Goal: Task Accomplishment & Management: Use online tool/utility

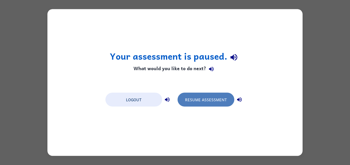
click at [202, 99] on button "Resume Assessment" at bounding box center [205, 100] width 57 height 14
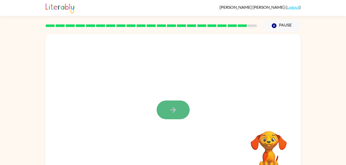
click at [168, 106] on button "button" at bounding box center [172, 110] width 33 height 19
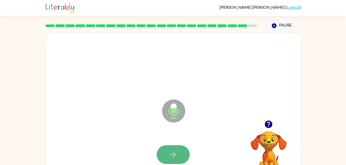
click at [178, 154] on button "button" at bounding box center [172, 154] width 33 height 19
click at [177, 153] on button "button" at bounding box center [172, 154] width 33 height 19
click at [182, 153] on button "button" at bounding box center [172, 154] width 33 height 19
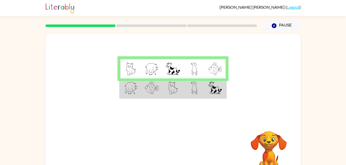
click at [193, 92] on img at bounding box center [194, 88] width 6 height 13
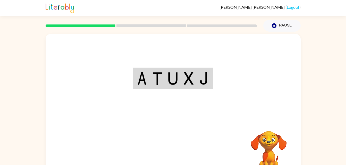
click at [180, 152] on div "Your browser must support playing .mp4 files to use Literably. Please try using…" at bounding box center [173, 107] width 255 height 147
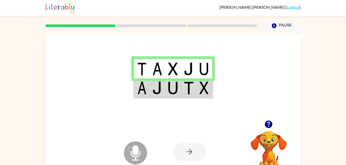
click at [186, 90] on img at bounding box center [189, 88] width 10 height 13
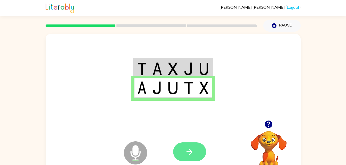
click at [187, 151] on icon "button" at bounding box center [189, 151] width 9 height 9
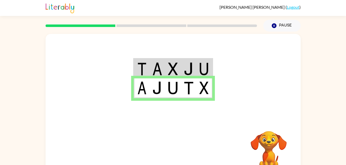
click at [205, 132] on div at bounding box center [211, 152] width 76 height 58
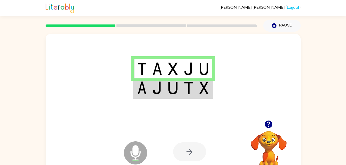
click at [205, 97] on td at bounding box center [204, 89] width 16 height 20
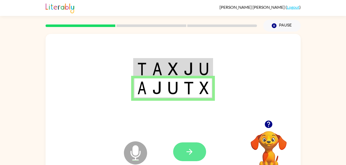
click at [191, 155] on icon "button" at bounding box center [189, 151] width 9 height 9
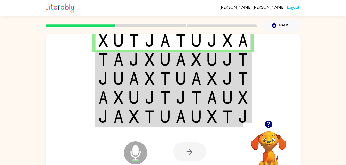
click at [130, 66] on td at bounding box center [134, 59] width 16 height 19
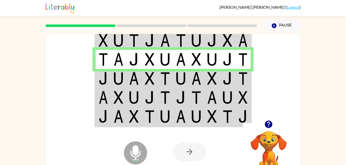
click at [126, 80] on td at bounding box center [134, 78] width 16 height 19
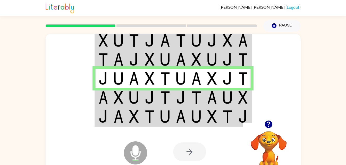
click at [140, 94] on td at bounding box center [134, 97] width 16 height 19
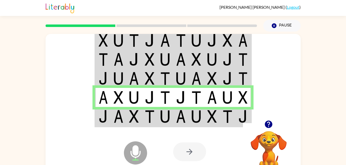
click at [152, 123] on img at bounding box center [150, 116] width 10 height 13
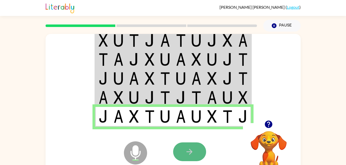
click at [187, 151] on icon "button" at bounding box center [189, 151] width 9 height 9
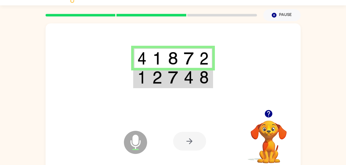
scroll to position [11, 0]
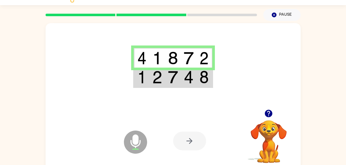
click at [191, 85] on td at bounding box center [189, 78] width 16 height 20
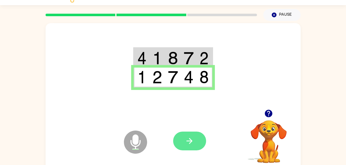
click at [192, 142] on icon "button" at bounding box center [189, 141] width 9 height 9
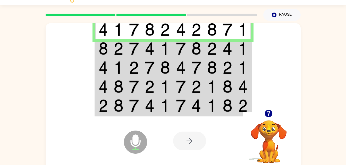
click at [213, 51] on img at bounding box center [212, 48] width 10 height 13
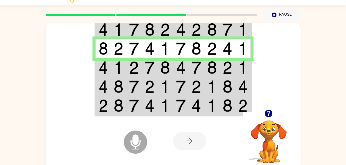
click at [199, 67] on img at bounding box center [196, 67] width 10 height 13
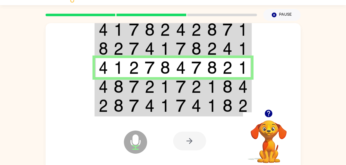
click at [202, 98] on td at bounding box center [196, 106] width 16 height 20
click at [232, 85] on img at bounding box center [227, 86] width 10 height 13
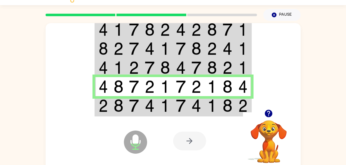
click at [225, 111] on img at bounding box center [227, 105] width 10 height 13
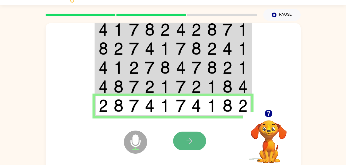
click at [193, 144] on icon "button" at bounding box center [189, 141] width 9 height 9
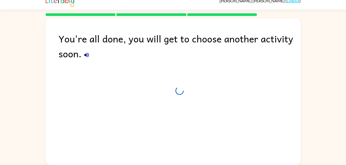
scroll to position [6, 0]
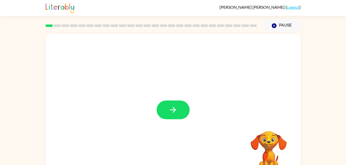
click at [280, 16] on div "Pause Pause" at bounding box center [173, 25] width 255 height 19
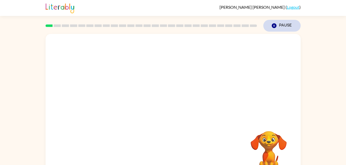
drag, startPoint x: 283, startPoint y: 25, endPoint x: 284, endPoint y: 20, distance: 5.0
click at [284, 20] on button "Pause Pause" at bounding box center [281, 26] width 37 height 12
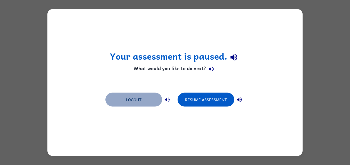
click at [129, 96] on button "Logout" at bounding box center [133, 100] width 57 height 14
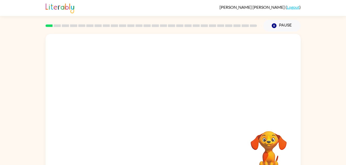
click at [266, 150] on video "Your browser must support playing .mp4 files to use Literably. Please try using…" at bounding box center [268, 148] width 51 height 51
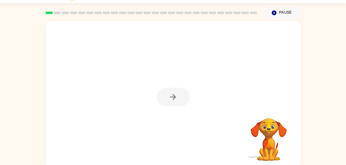
scroll to position [16, 0]
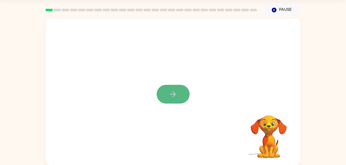
click at [172, 90] on icon "button" at bounding box center [172, 94] width 9 height 9
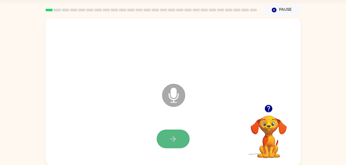
click at [182, 139] on button "button" at bounding box center [172, 139] width 33 height 19
click at [184, 139] on button "button" at bounding box center [172, 139] width 33 height 19
click at [177, 137] on icon "button" at bounding box center [172, 139] width 9 height 9
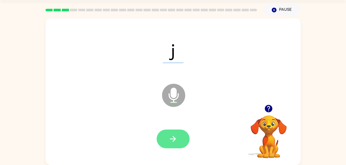
click at [177, 140] on button "button" at bounding box center [172, 139] width 33 height 19
click at [182, 141] on button "button" at bounding box center [172, 139] width 33 height 19
click at [175, 139] on icon "button" at bounding box center [173, 139] width 6 height 6
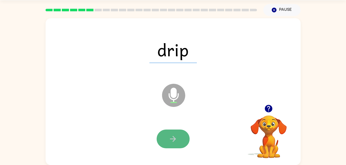
click at [179, 142] on button "button" at bounding box center [172, 139] width 33 height 19
click at [178, 133] on button "button" at bounding box center [172, 139] width 33 height 19
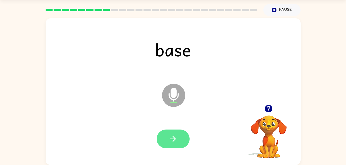
click at [183, 140] on button "button" at bounding box center [172, 139] width 33 height 19
click at [179, 138] on button "button" at bounding box center [172, 139] width 33 height 19
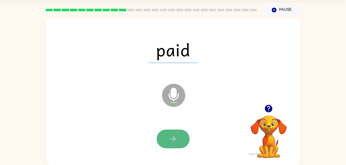
click at [177, 137] on icon "button" at bounding box center [172, 139] width 9 height 9
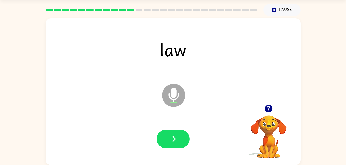
click at [180, 130] on div at bounding box center [172, 139] width 33 height 19
click at [178, 134] on button "button" at bounding box center [172, 139] width 33 height 19
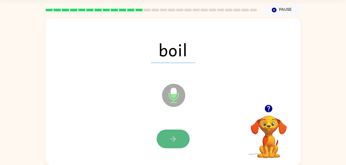
click at [175, 136] on icon "button" at bounding box center [172, 139] width 9 height 9
click at [179, 138] on button "button" at bounding box center [172, 139] width 33 height 19
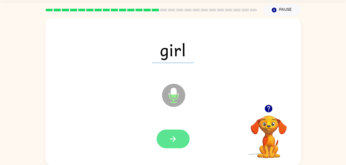
click at [186, 142] on button "button" at bounding box center [172, 139] width 33 height 19
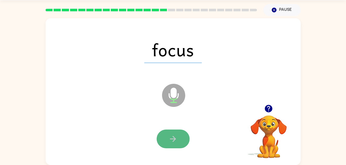
click at [179, 136] on button "button" at bounding box center [172, 139] width 33 height 19
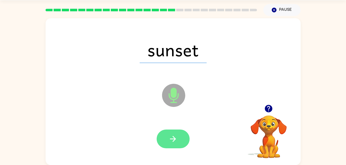
click at [179, 133] on button "button" at bounding box center [172, 139] width 33 height 19
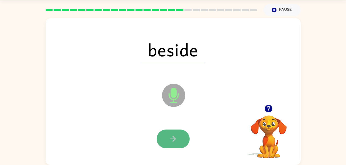
click at [175, 137] on icon "button" at bounding box center [172, 139] width 9 height 9
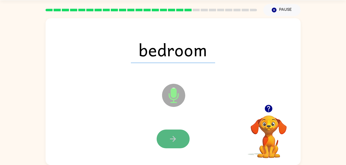
click at [175, 138] on icon "button" at bounding box center [172, 139] width 9 height 9
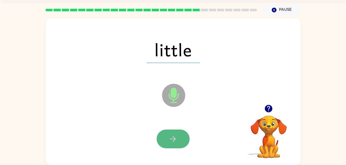
click at [172, 134] on button "button" at bounding box center [172, 139] width 33 height 19
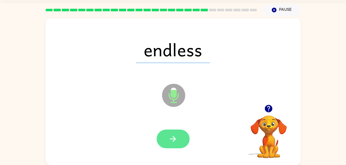
click at [174, 140] on icon "button" at bounding box center [173, 139] width 6 height 6
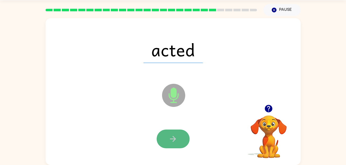
click at [173, 141] on icon "button" at bounding box center [173, 139] width 6 height 6
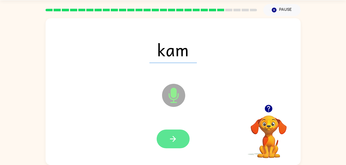
click at [179, 134] on button "button" at bounding box center [172, 139] width 33 height 19
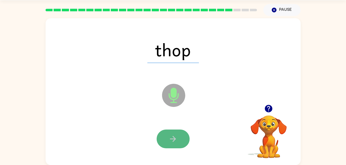
click at [180, 142] on button "button" at bounding box center [172, 139] width 33 height 19
click at [174, 138] on icon "button" at bounding box center [172, 139] width 9 height 9
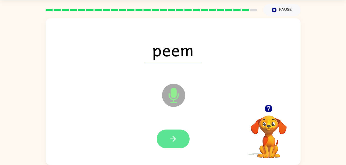
click at [184, 136] on button "button" at bounding box center [172, 139] width 33 height 19
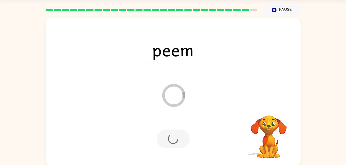
scroll to position [6, 0]
